Goal: Task Accomplishment & Management: Use online tool/utility

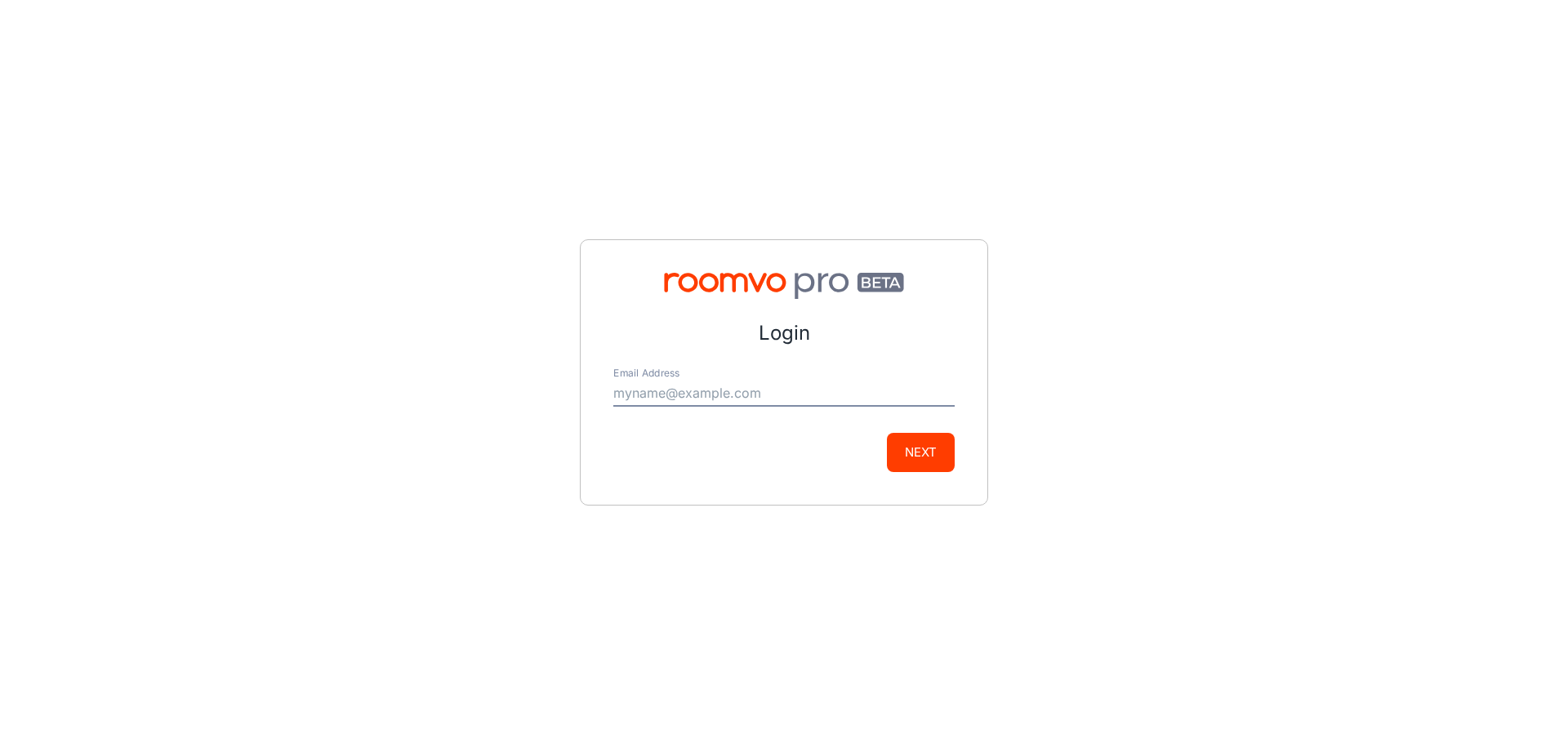
click at [802, 388] on input "Email Address" at bounding box center [783, 394] width 341 height 26
drag, startPoint x: 632, startPoint y: 386, endPoint x: 429, endPoint y: 385, distance: 203.0
click at [429, 385] on div "Login Email Address [EMAIL_ADDRESS][DOMAIN_NAME] Next" at bounding box center [784, 372] width 1568 height 744
type input "[PERSON_NAME][EMAIL_ADDRESS][PERSON_NAME][DOMAIN_NAME]"
click at [903, 451] on button "Next" at bounding box center [920, 452] width 68 height 39
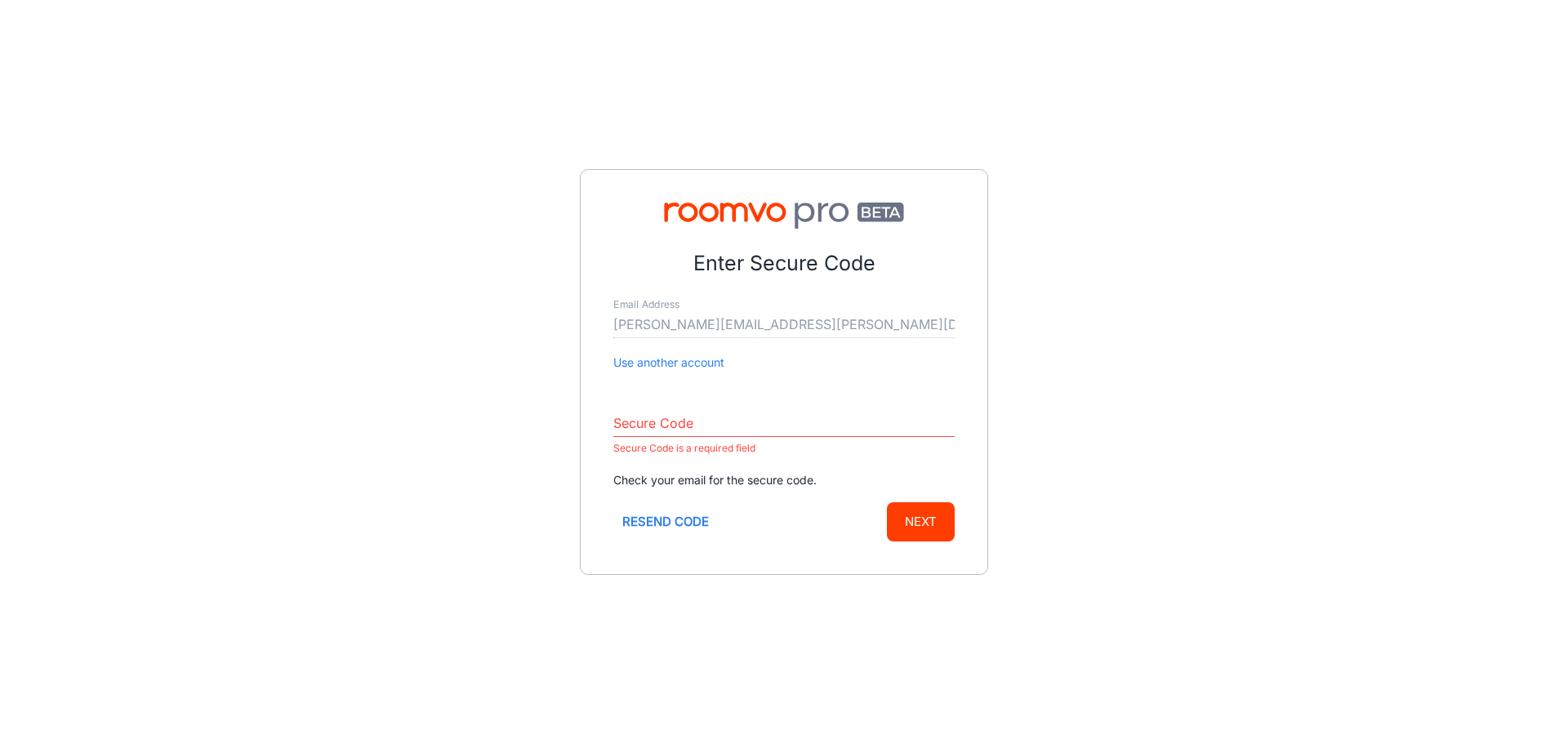
click at [317, 420] on div "Enter Secure Code Email Address [PERSON_NAME][EMAIL_ADDRESS][PERSON_NAME][DOMAI…" at bounding box center [784, 372] width 1568 height 744
click at [724, 417] on input "Secure Code" at bounding box center [783, 424] width 341 height 26
paste input "111258"
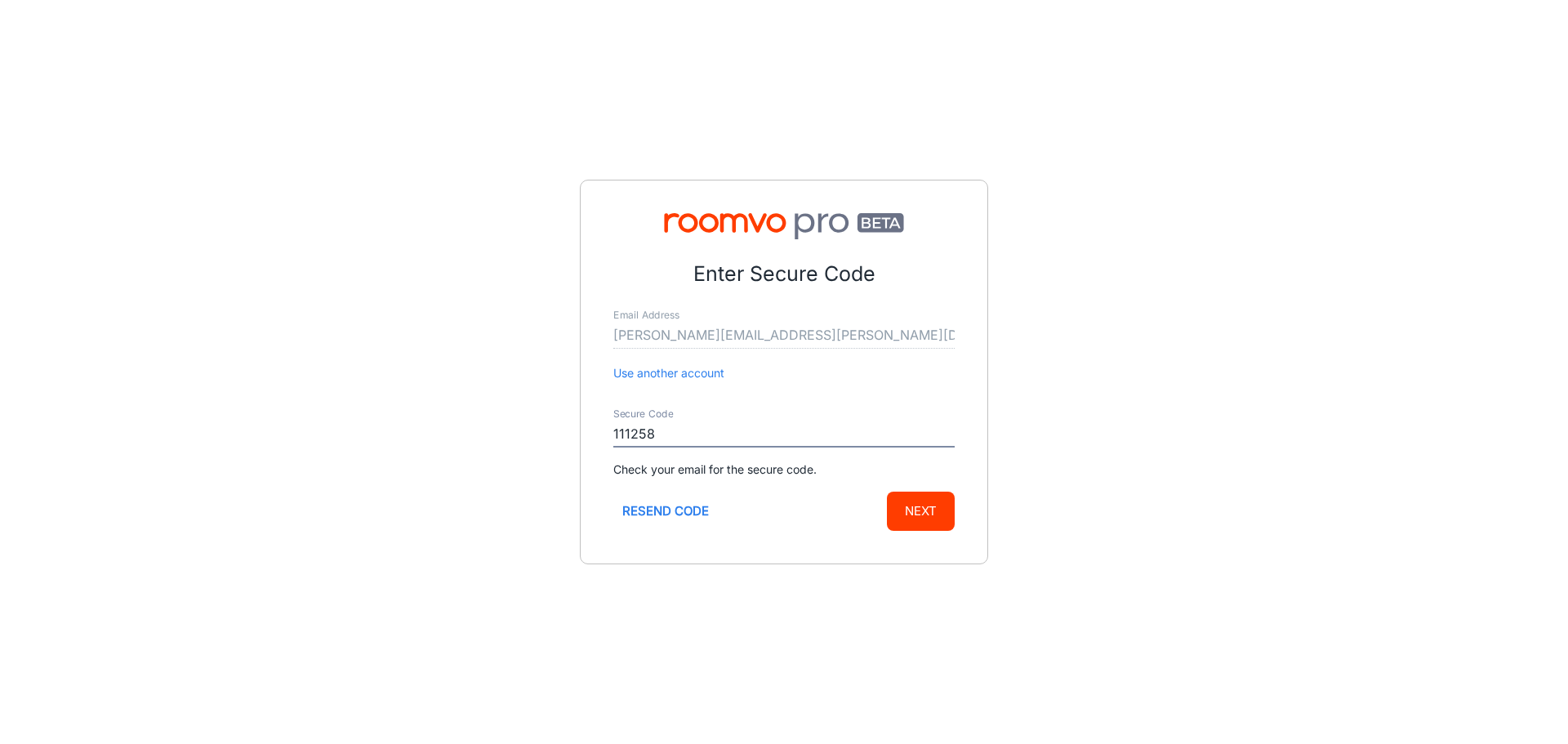
type input "111258"
click at [910, 513] on button "Next" at bounding box center [920, 511] width 68 height 39
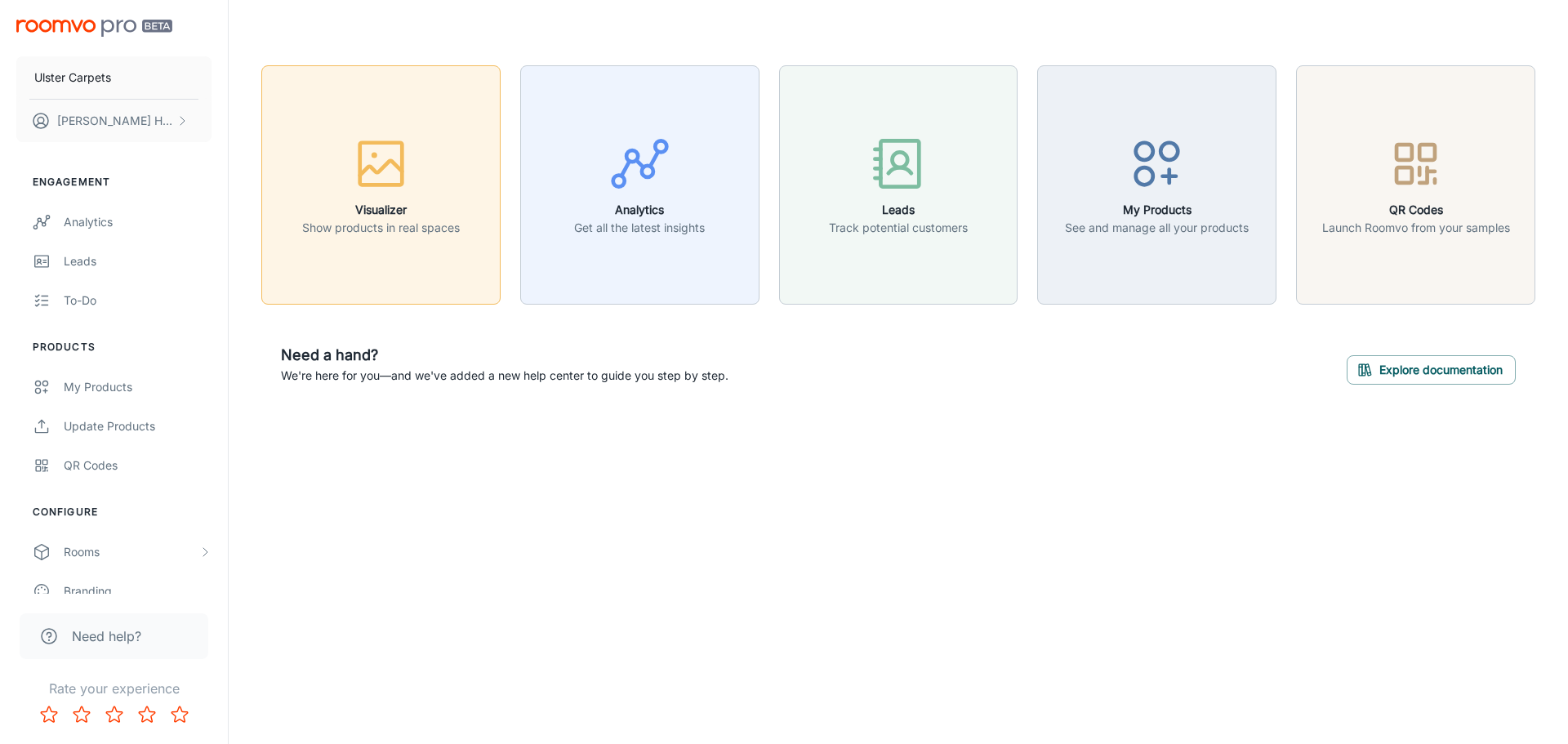
click at [410, 196] on div "button" at bounding box center [381, 167] width 158 height 68
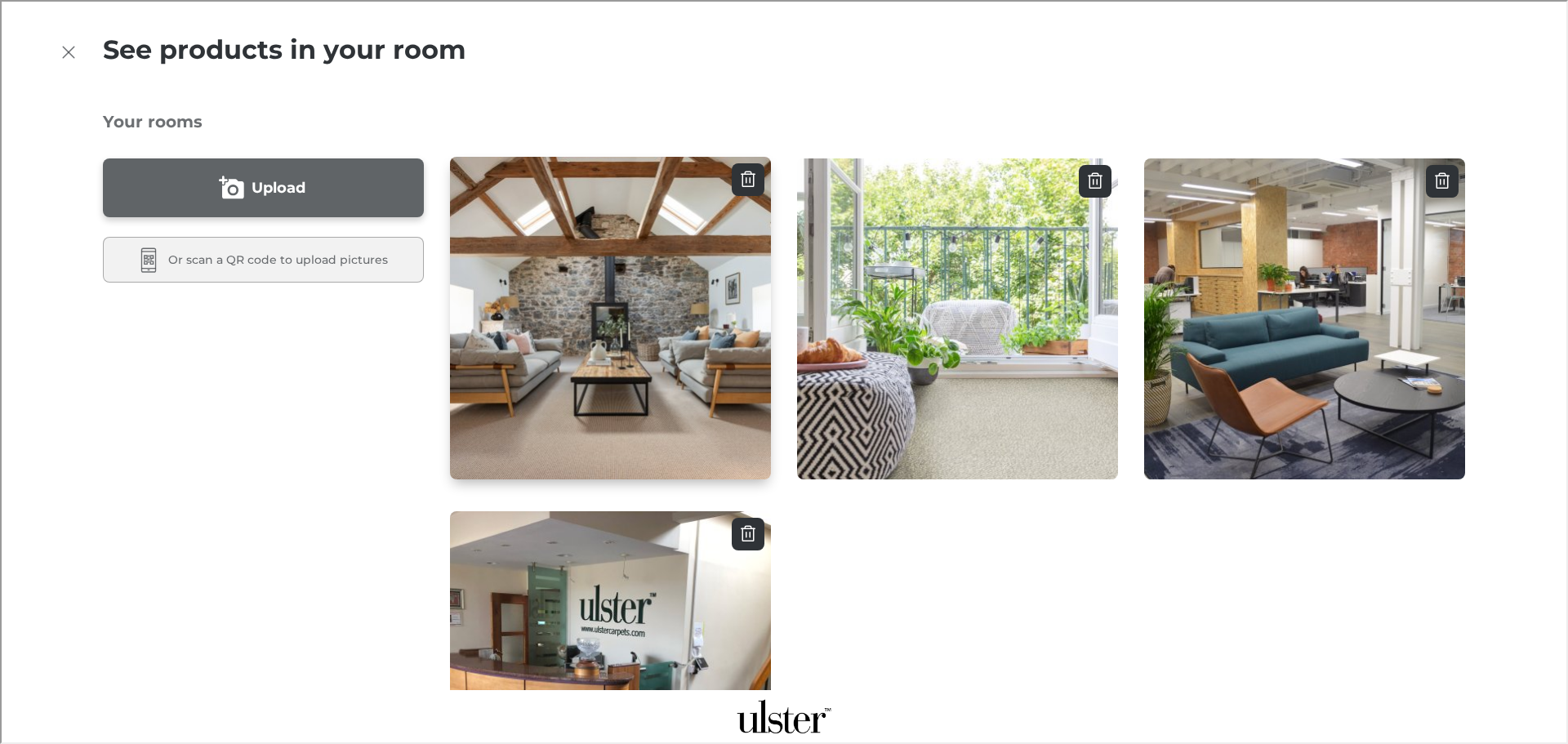
click at [611, 389] on img "button" at bounding box center [611, 318] width 324 height 326
